Goal: Complete application form: Complete application form

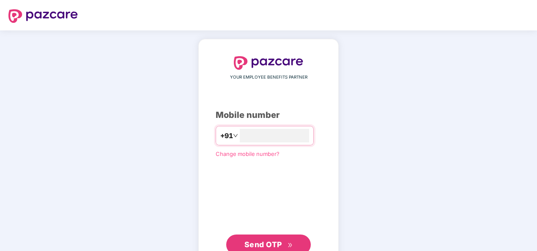
type input "**********"
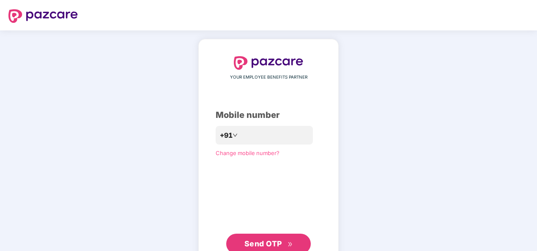
click at [255, 242] on span "Send OTP" at bounding box center [264, 244] width 38 height 9
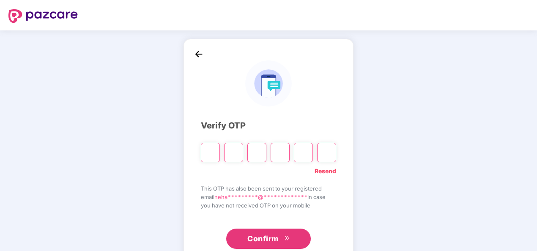
type input "*"
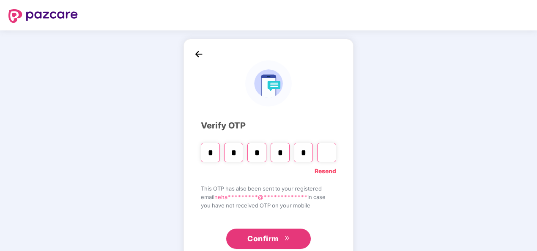
type input "*"
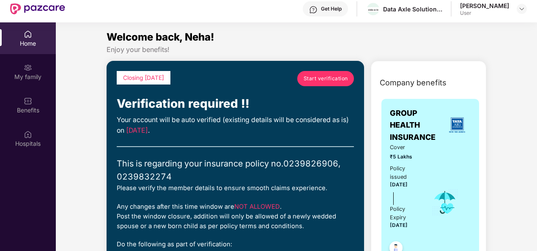
click at [317, 80] on span "Start verification" at bounding box center [326, 78] width 44 height 8
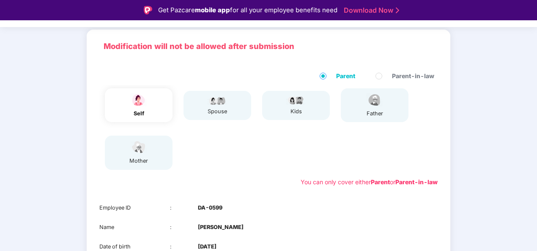
scroll to position [51, 0]
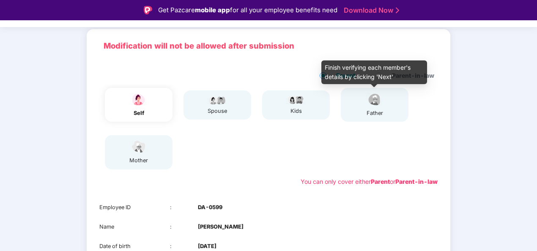
click at [376, 107] on img at bounding box center [374, 99] width 21 height 15
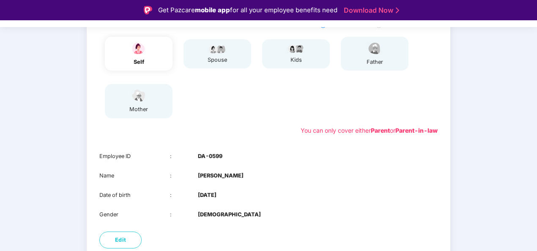
scroll to position [108, 0]
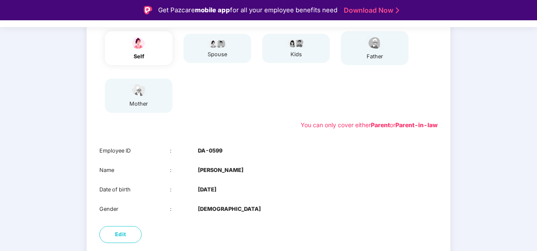
click at [211, 148] on b "DA-0599" at bounding box center [210, 151] width 25 height 8
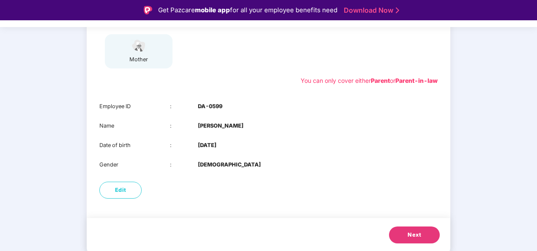
scroll to position [20, 0]
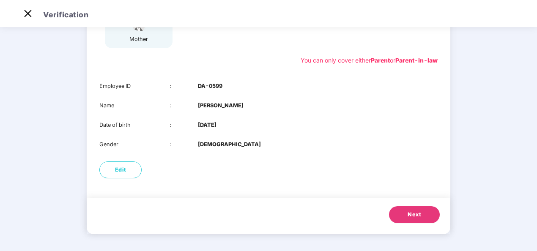
click at [400, 216] on button "Next" at bounding box center [414, 215] width 51 height 17
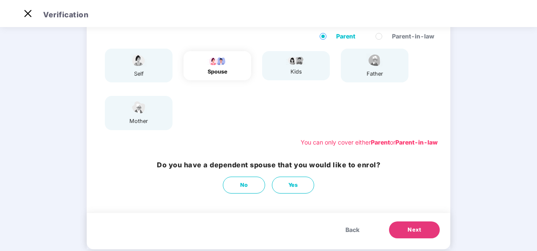
scroll to position [74, 0]
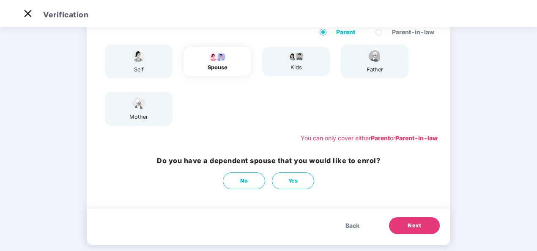
click at [353, 228] on span "Back" at bounding box center [353, 225] width 14 height 9
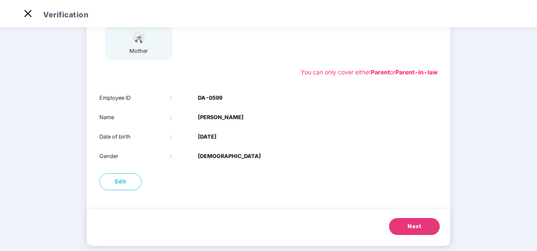
scroll to position [152, 0]
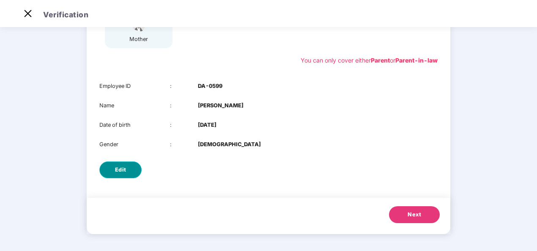
click at [113, 166] on button "Edit" at bounding box center [120, 170] width 42 height 17
select select "******"
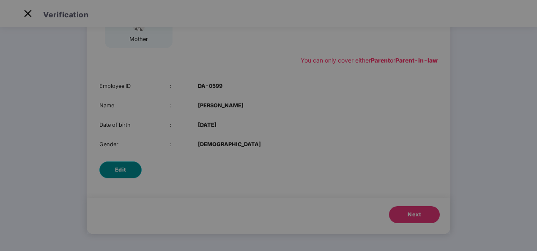
scroll to position [0, 0]
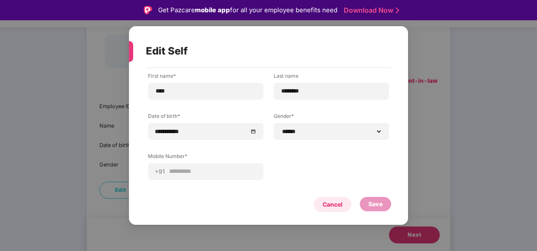
click at [333, 206] on div "Cancel" at bounding box center [333, 204] width 20 height 9
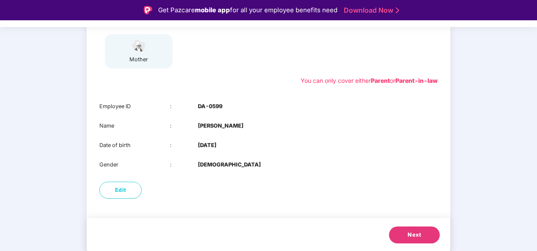
click at [422, 240] on button "Next" at bounding box center [414, 235] width 51 height 17
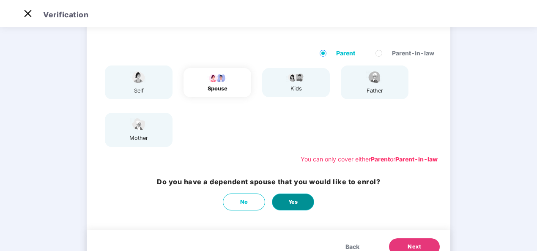
scroll to position [85, 0]
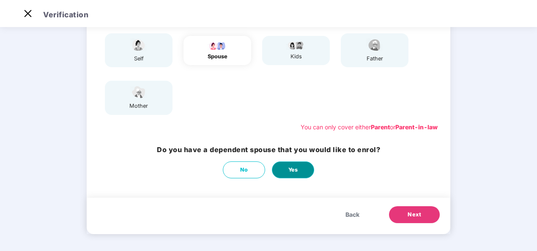
click at [299, 170] on button "Yes" at bounding box center [293, 170] width 42 height 17
select select "****"
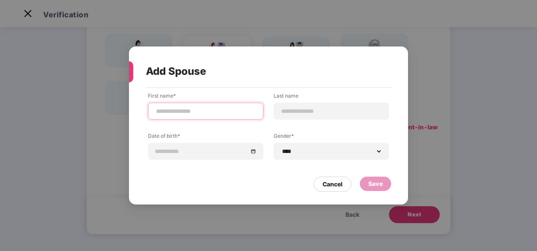
click at [197, 113] on input at bounding box center [205, 111] width 101 height 9
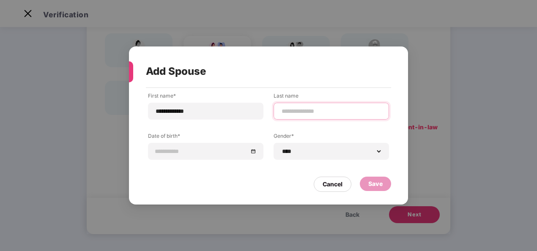
click at [322, 107] on input at bounding box center [331, 111] width 101 height 9
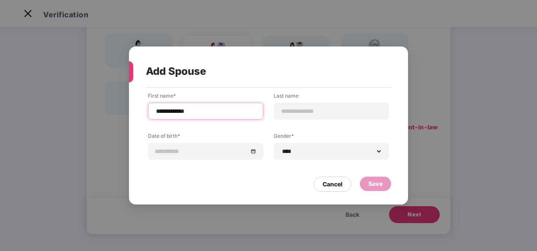
click at [196, 115] on input "**********" at bounding box center [205, 111] width 101 height 9
type input "******"
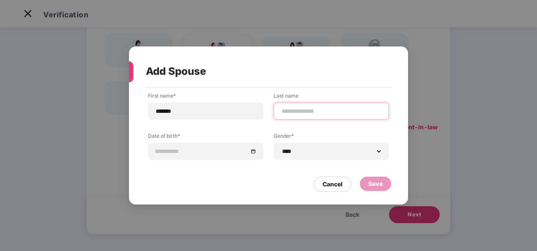
click at [303, 107] on input at bounding box center [331, 111] width 101 height 9
type input "******"
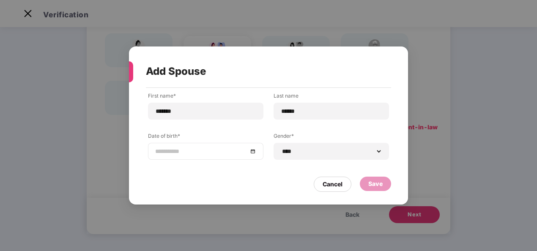
click at [253, 154] on div at bounding box center [205, 151] width 101 height 9
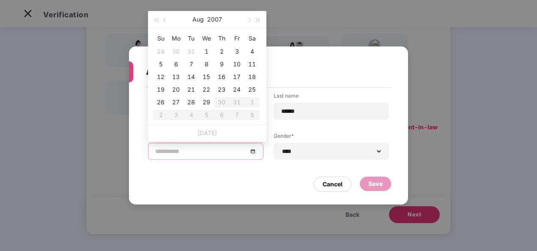
type input "**********"
click at [216, 22] on button "2007" at bounding box center [214, 19] width 15 height 17
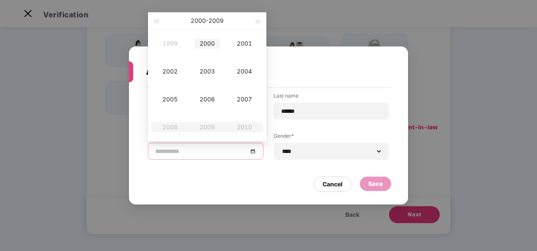
type input "**********"
click at [207, 43] on div "2000" at bounding box center [207, 44] width 25 height 10
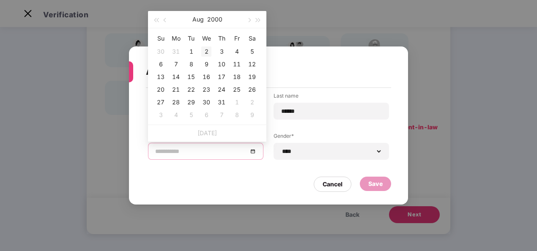
click at [207, 51] on div "2" at bounding box center [206, 52] width 10 height 10
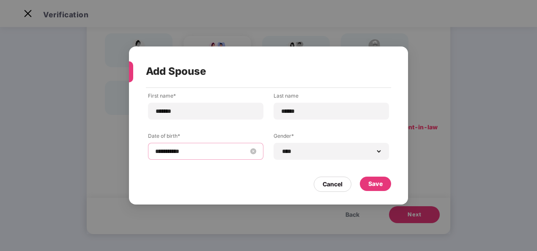
click at [172, 152] on input "**********" at bounding box center [201, 151] width 93 height 9
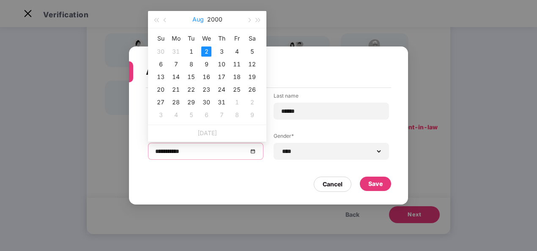
click at [201, 18] on button "Aug" at bounding box center [198, 19] width 11 height 17
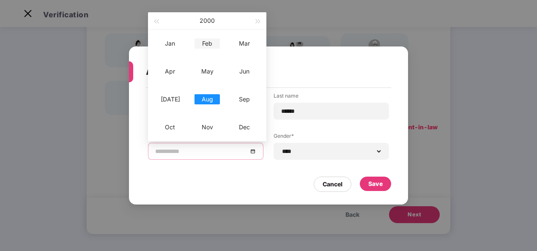
click at [216, 46] on div "Feb" at bounding box center [207, 44] width 25 height 10
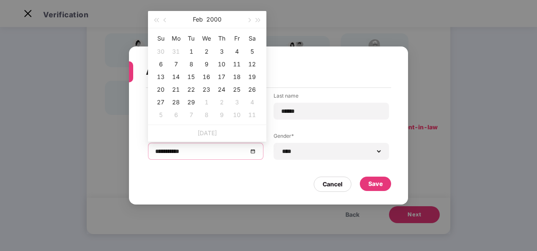
click at [216, 46] on td "3" at bounding box center [221, 51] width 15 height 13
type input "**********"
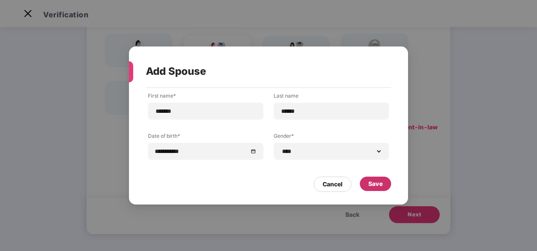
click at [371, 182] on div "Save" at bounding box center [376, 183] width 14 height 9
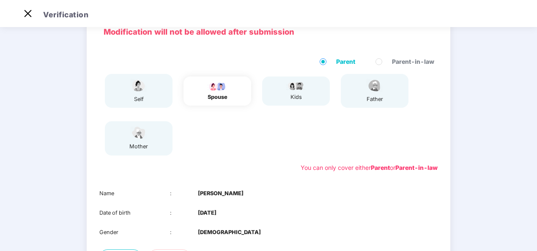
scroll to position [43, 0]
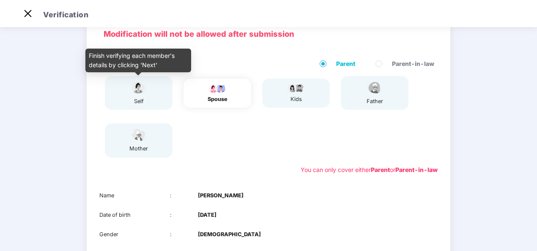
click at [128, 99] on div "self" at bounding box center [138, 101] width 21 height 8
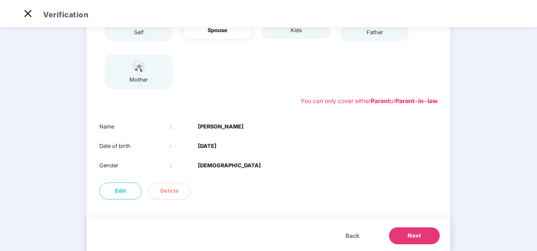
scroll to position [133, 0]
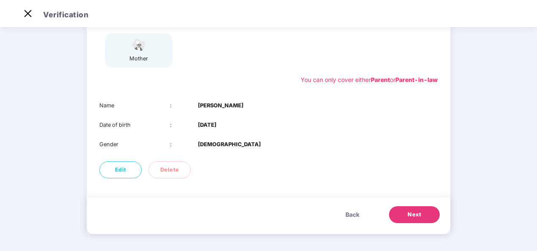
click at [344, 213] on button "Back" at bounding box center [352, 215] width 31 height 17
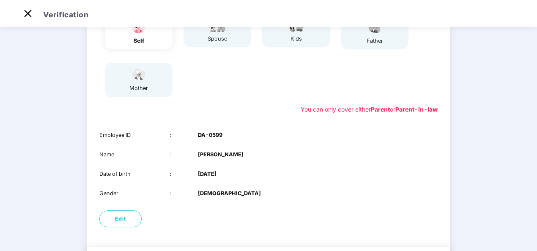
scroll to position [152, 0]
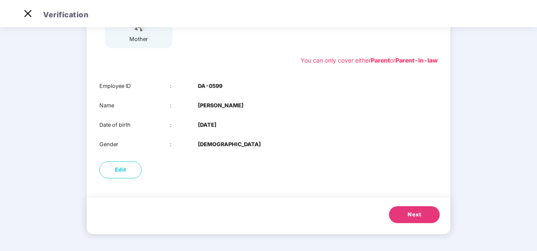
click at [418, 218] on span "Next" at bounding box center [415, 215] width 14 height 8
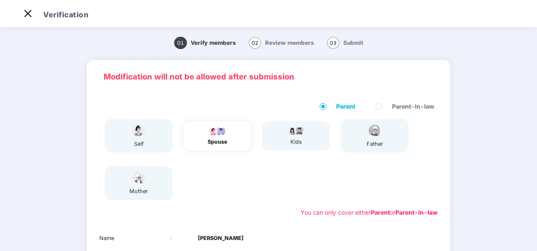
scroll to position [133, 0]
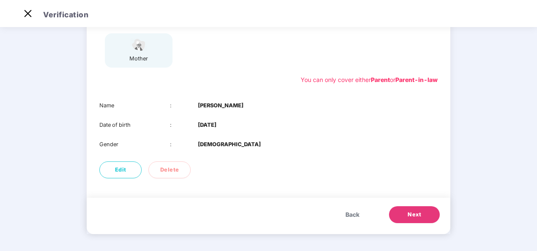
click at [351, 217] on span "Back" at bounding box center [353, 214] width 14 height 9
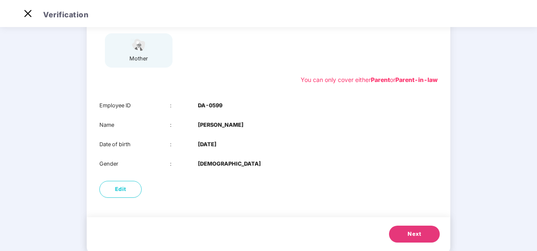
drag, startPoint x: 295, startPoint y: 80, endPoint x: 367, endPoint y: 80, distance: 71.9
click at [367, 80] on div "You can only cover either Parent or Parent-in-law" at bounding box center [369, 79] width 137 height 9
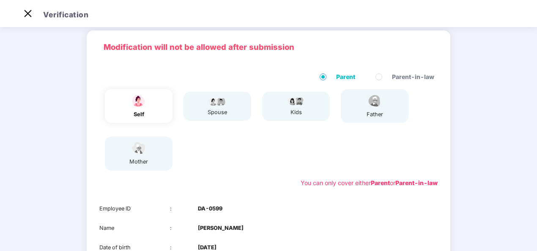
scroll to position [18, 0]
